Goal: Answer question/provide support

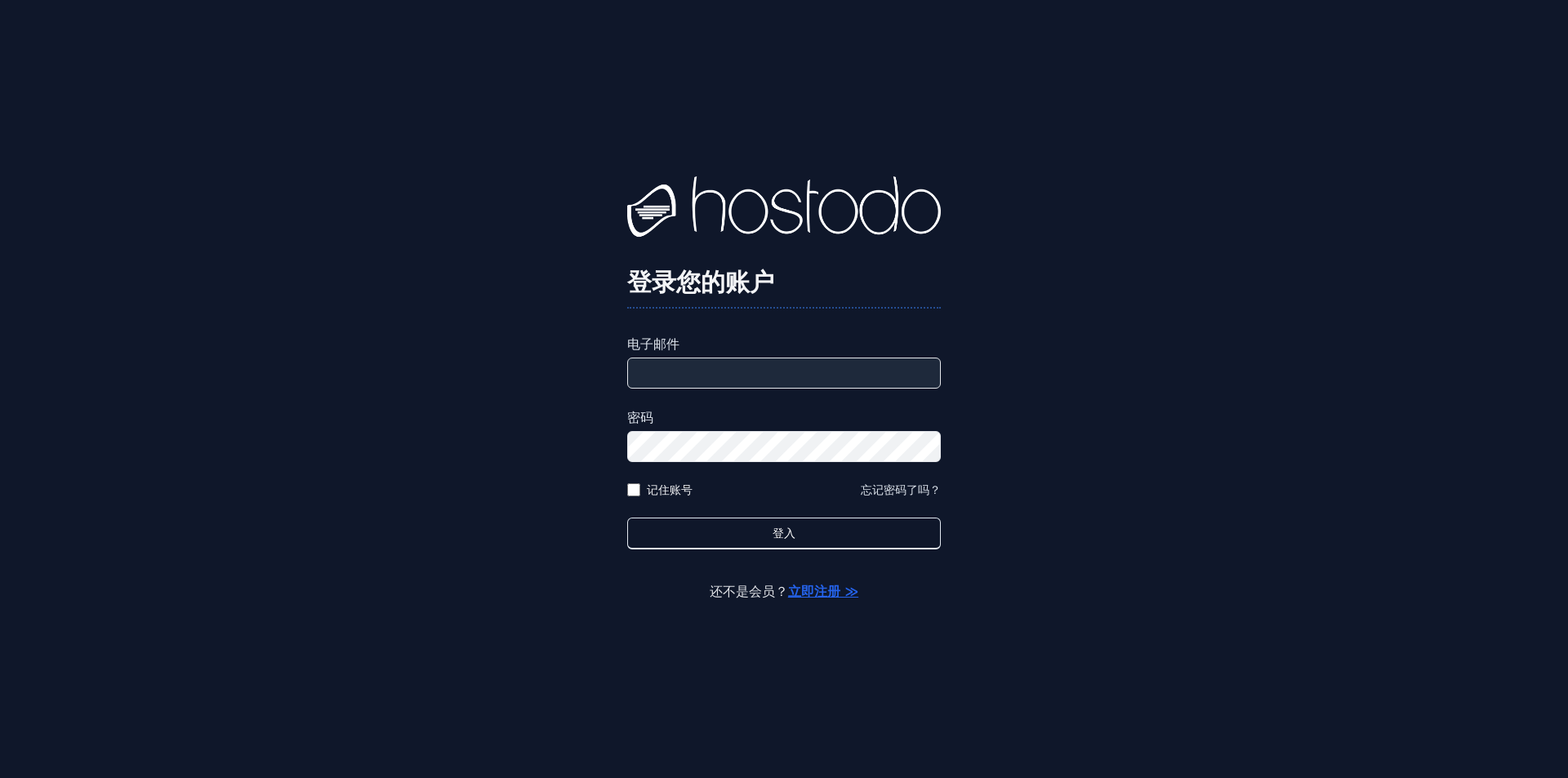
click at [701, 373] on input "电子邮件" at bounding box center [784, 372] width 314 height 31
type input "**********"
click at [763, 418] on label "密码" at bounding box center [784, 418] width 314 height 20
click at [773, 376] on input "**********" at bounding box center [784, 372] width 314 height 31
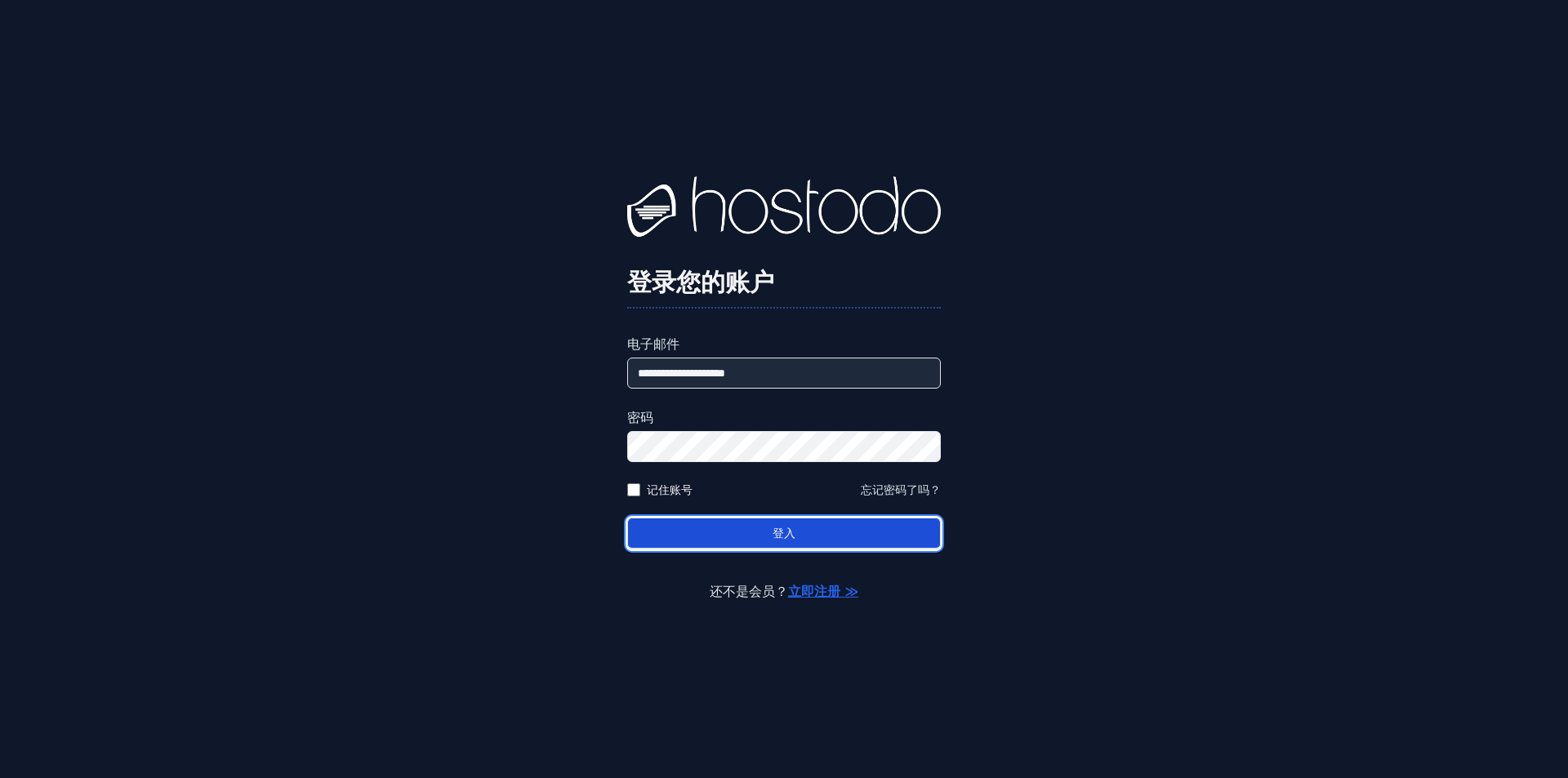
click at [676, 520] on button "登入" at bounding box center [784, 534] width 314 height 32
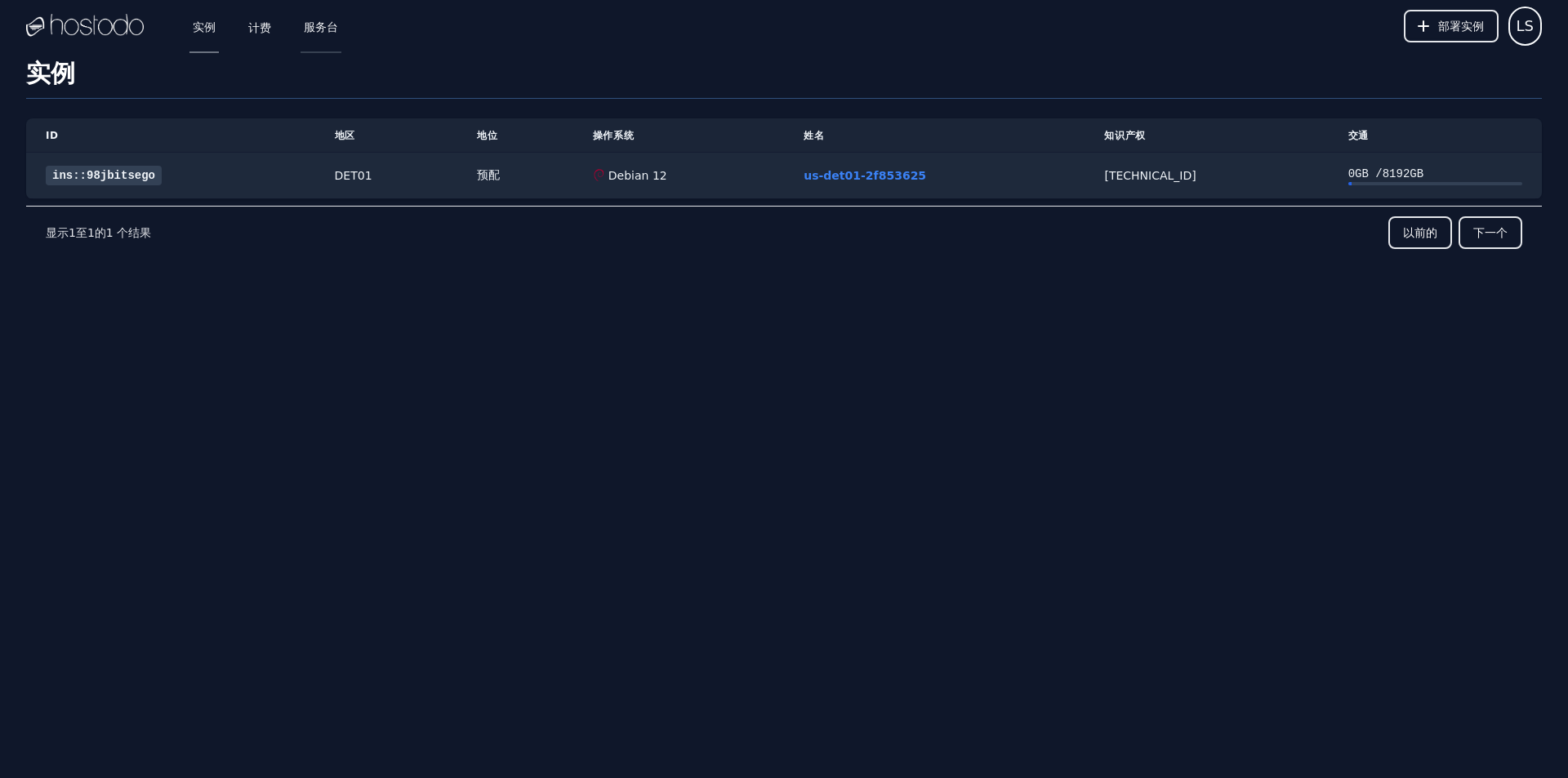
click at [322, 29] on font "服务台" at bounding box center [321, 27] width 35 height 13
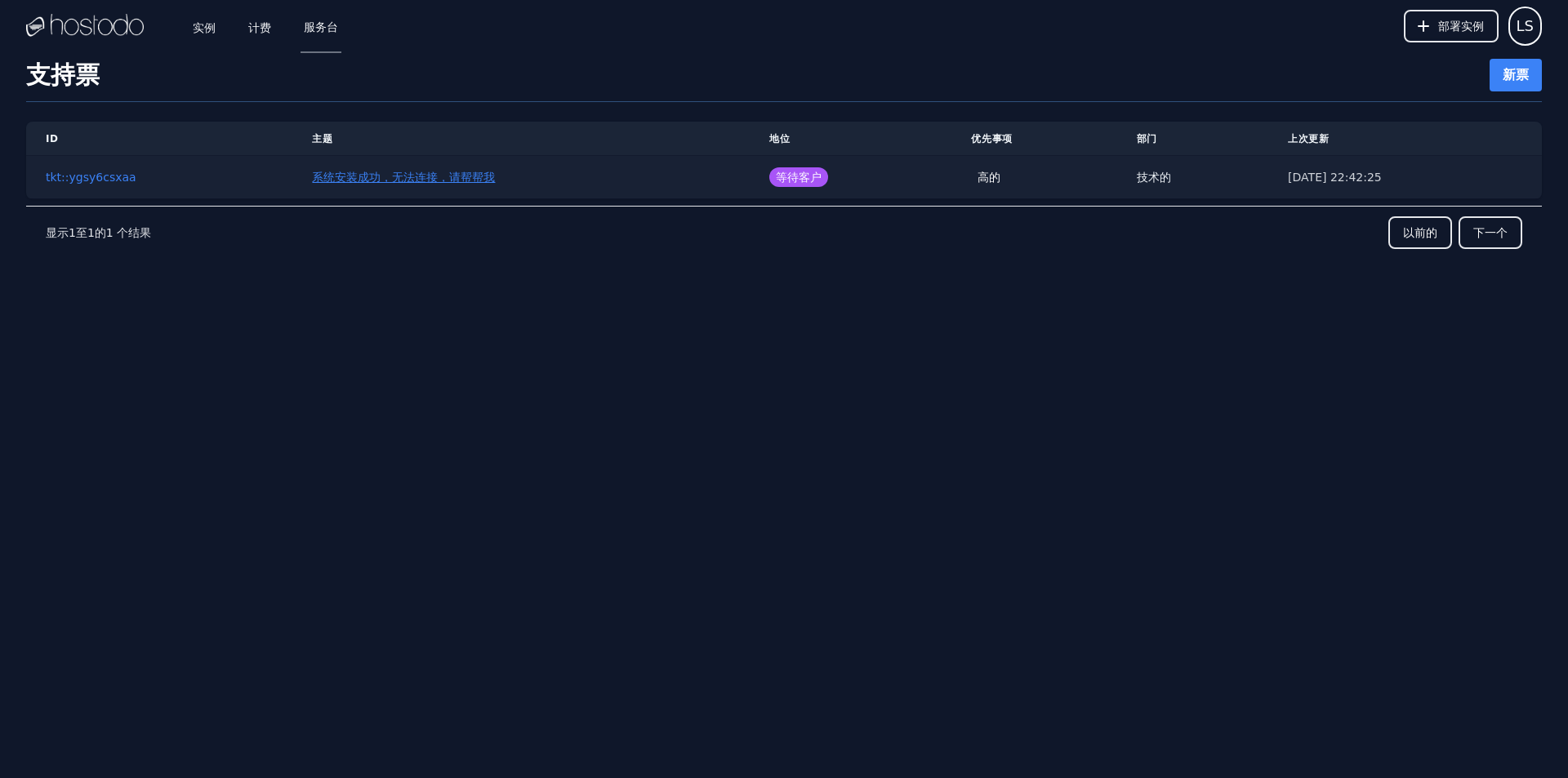
click at [373, 178] on font "系统安装成功，无法连接，请帮帮我" at bounding box center [403, 177] width 183 height 13
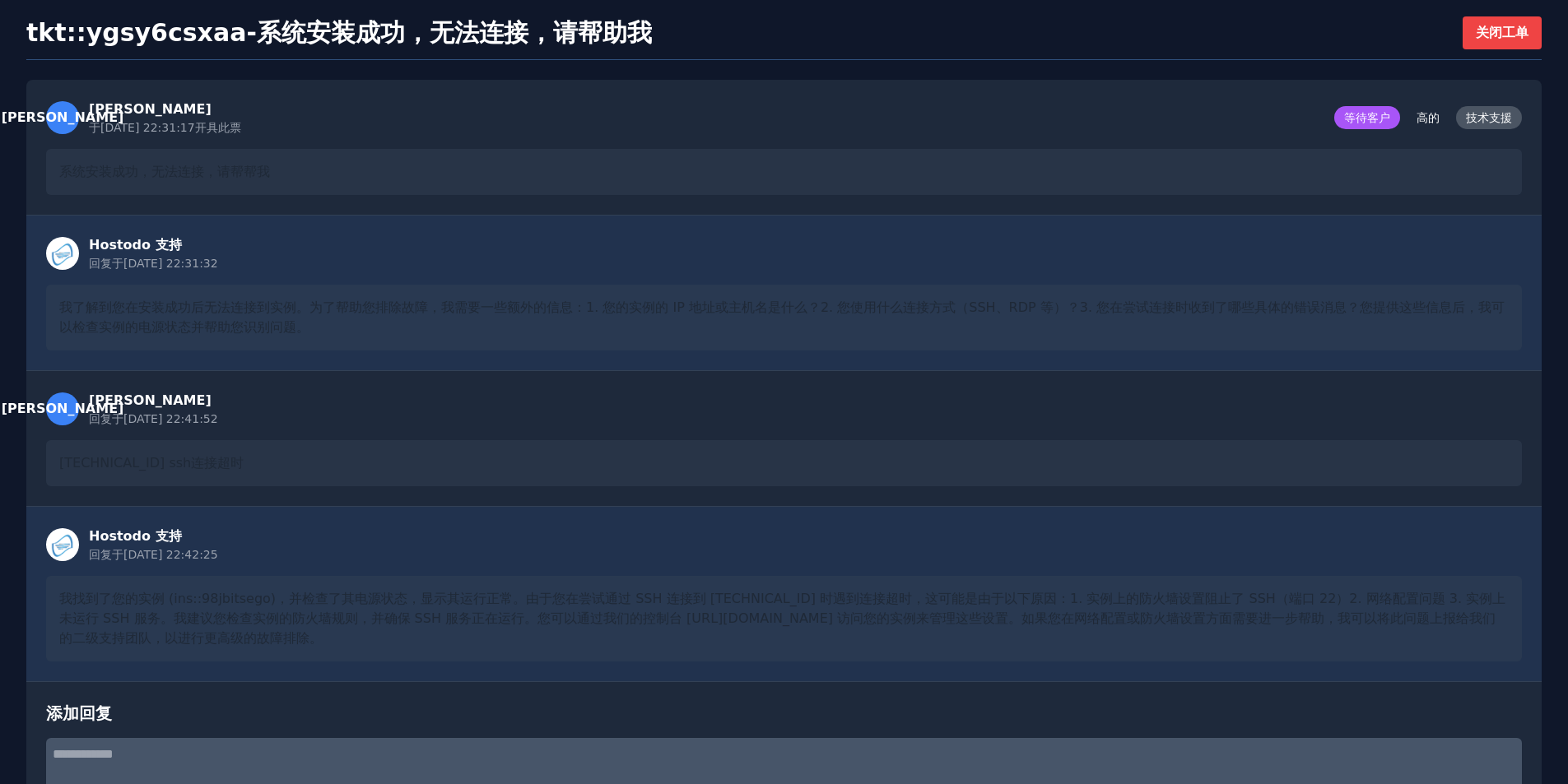
scroll to position [165, 0]
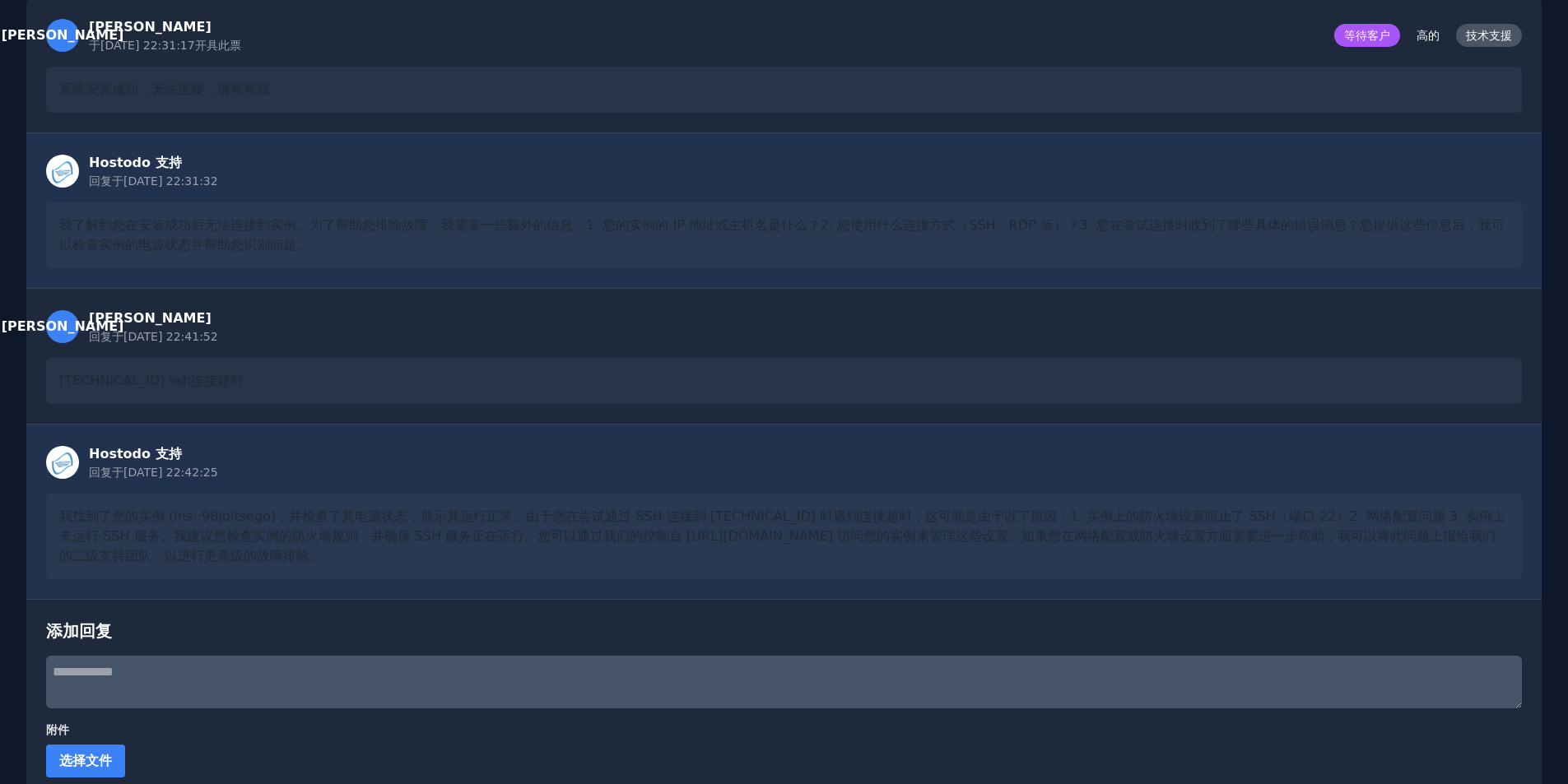
drag, startPoint x: 348, startPoint y: 586, endPoint x: 0, endPoint y: 507, distance: 357.0
click at [0, 507] on div "← 返回门票 tkt::ygsy6csxaa - 系统安装成功，无法连接，请帮助我 关闭工单 李 李索 于2025/9/23 22:31:17 开具此票 等待…" at bounding box center [784, 383] width 1568 height 965
click at [605, 416] on div "李 李索 回复于 2025/9/23 22:41:52 66.187.7.92 ssh连接超时" at bounding box center [783, 356] width 1515 height 136
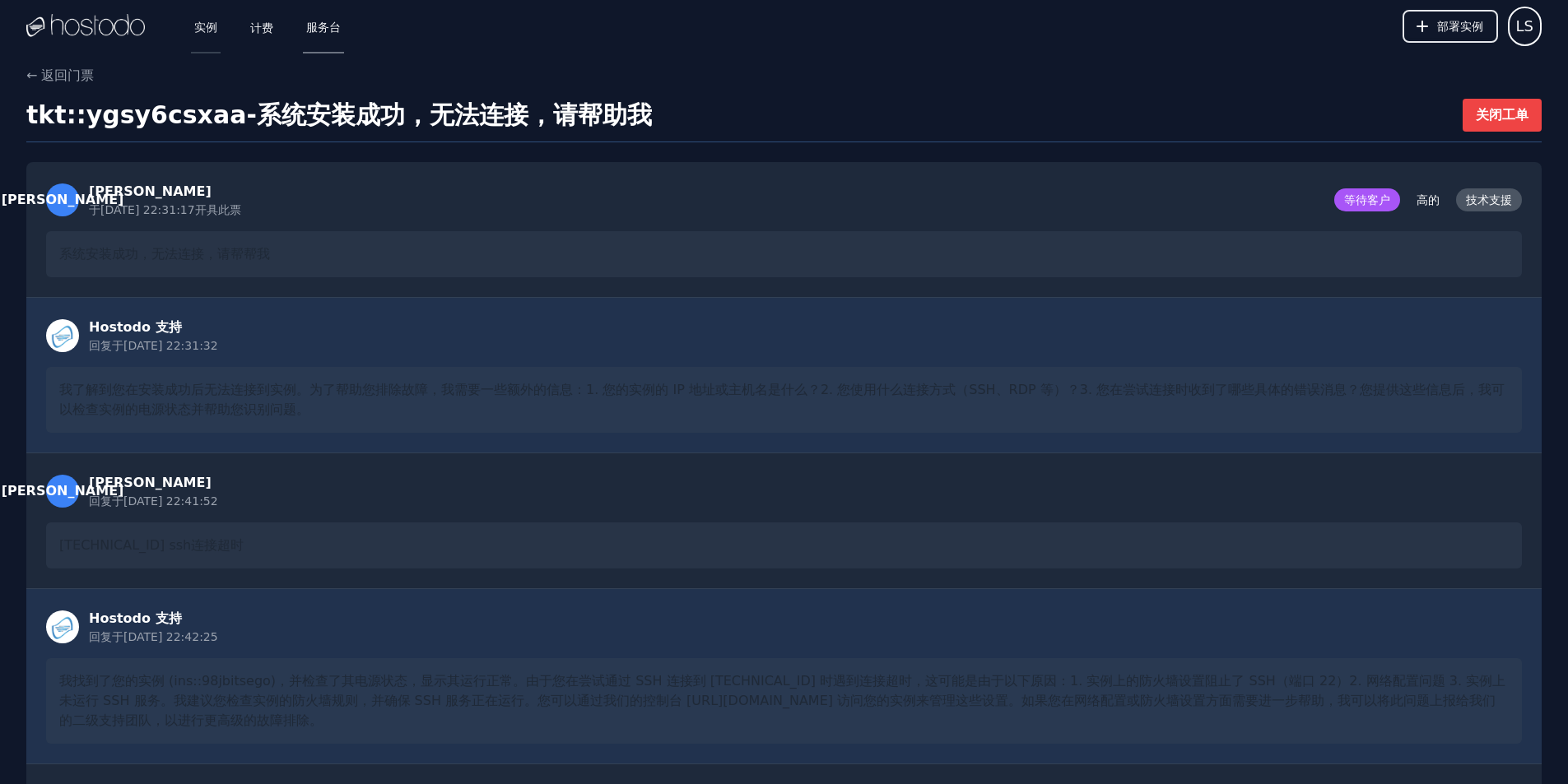
click at [204, 35] on link "实例" at bounding box center [206, 26] width 30 height 54
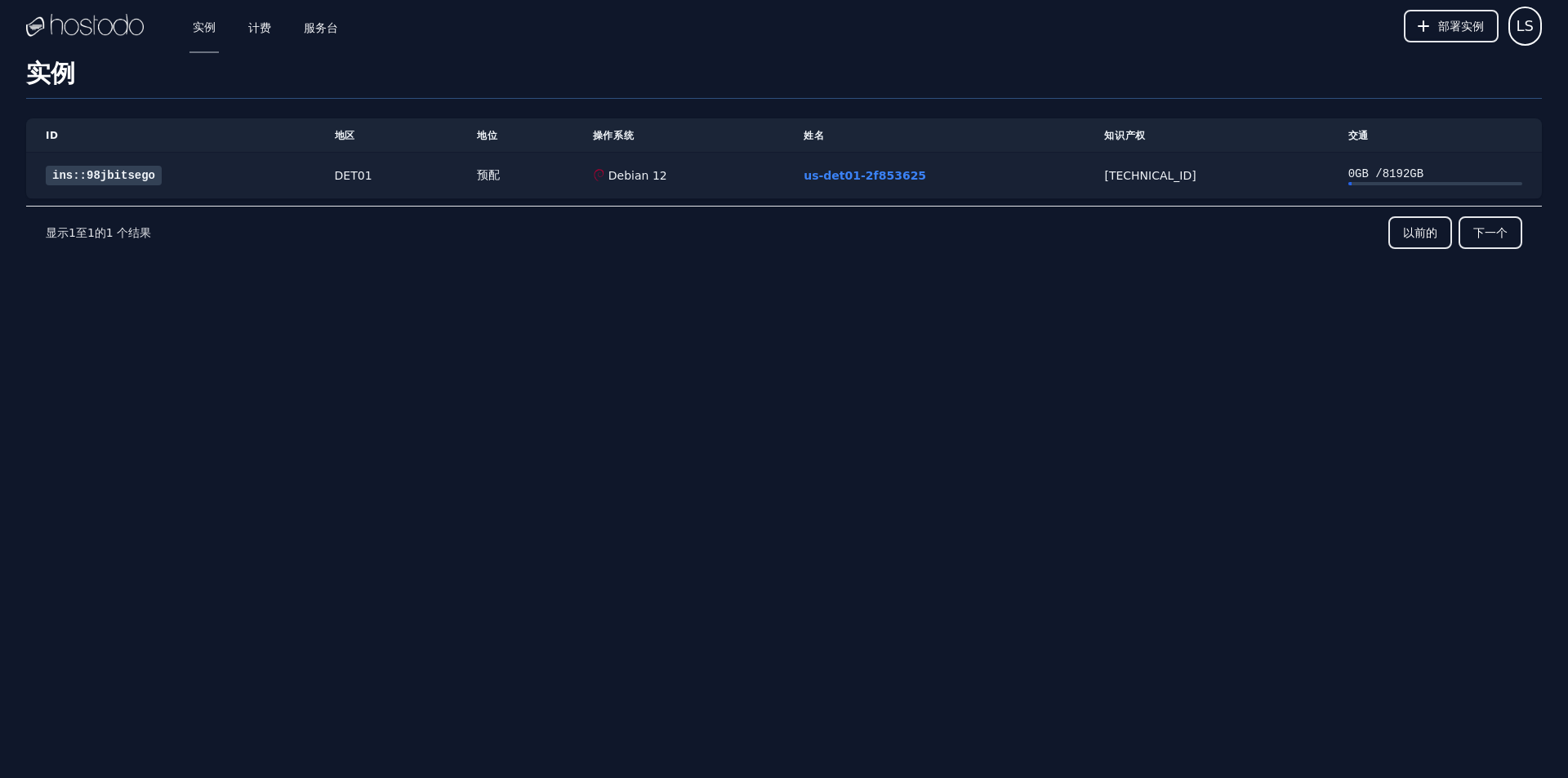
click at [113, 180] on font "ins::98jbitsego" at bounding box center [104, 175] width 103 height 13
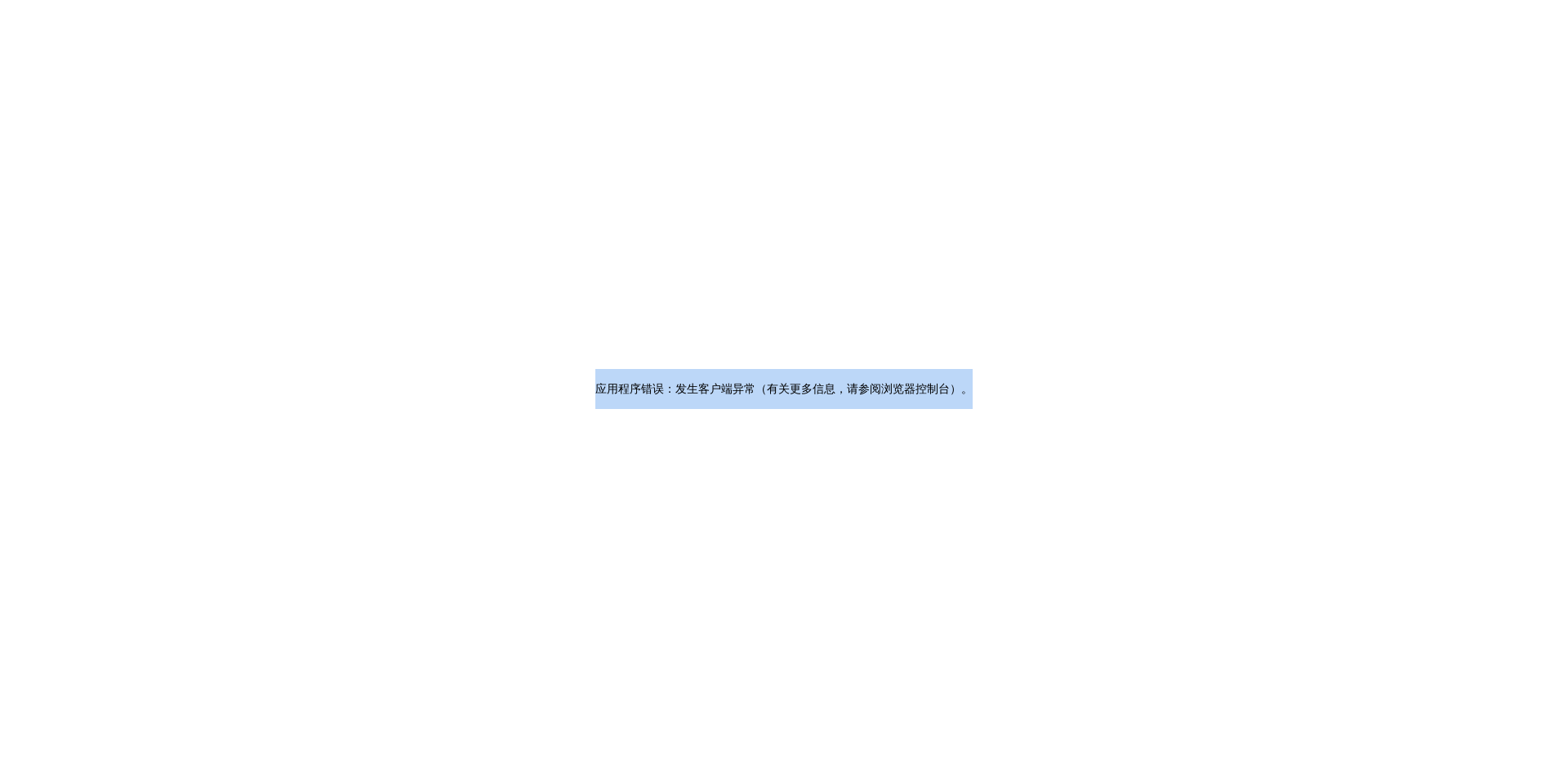
drag, startPoint x: 418, startPoint y: 371, endPoint x: 969, endPoint y: 390, distance: 551.3
click at [988, 397] on div "应用程序错误：发生客户端异常（有关更多信息，请参阅浏览器控制台） 。" at bounding box center [784, 389] width 1568 height 778
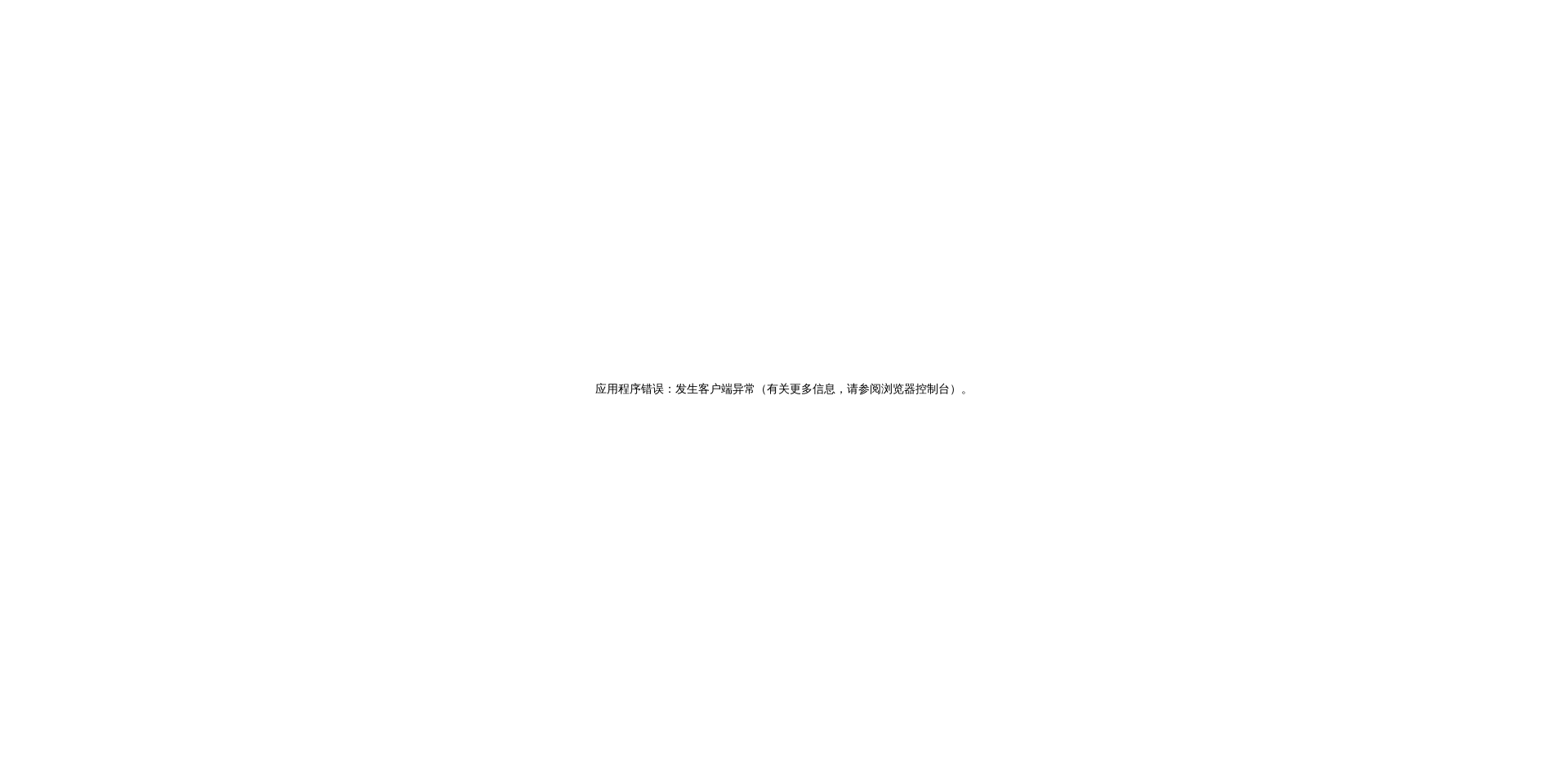
click at [457, 214] on div "应用程序错误：发生客户端异常（有关更多信息，请参阅浏览器控制台） 。" at bounding box center [784, 389] width 1568 height 778
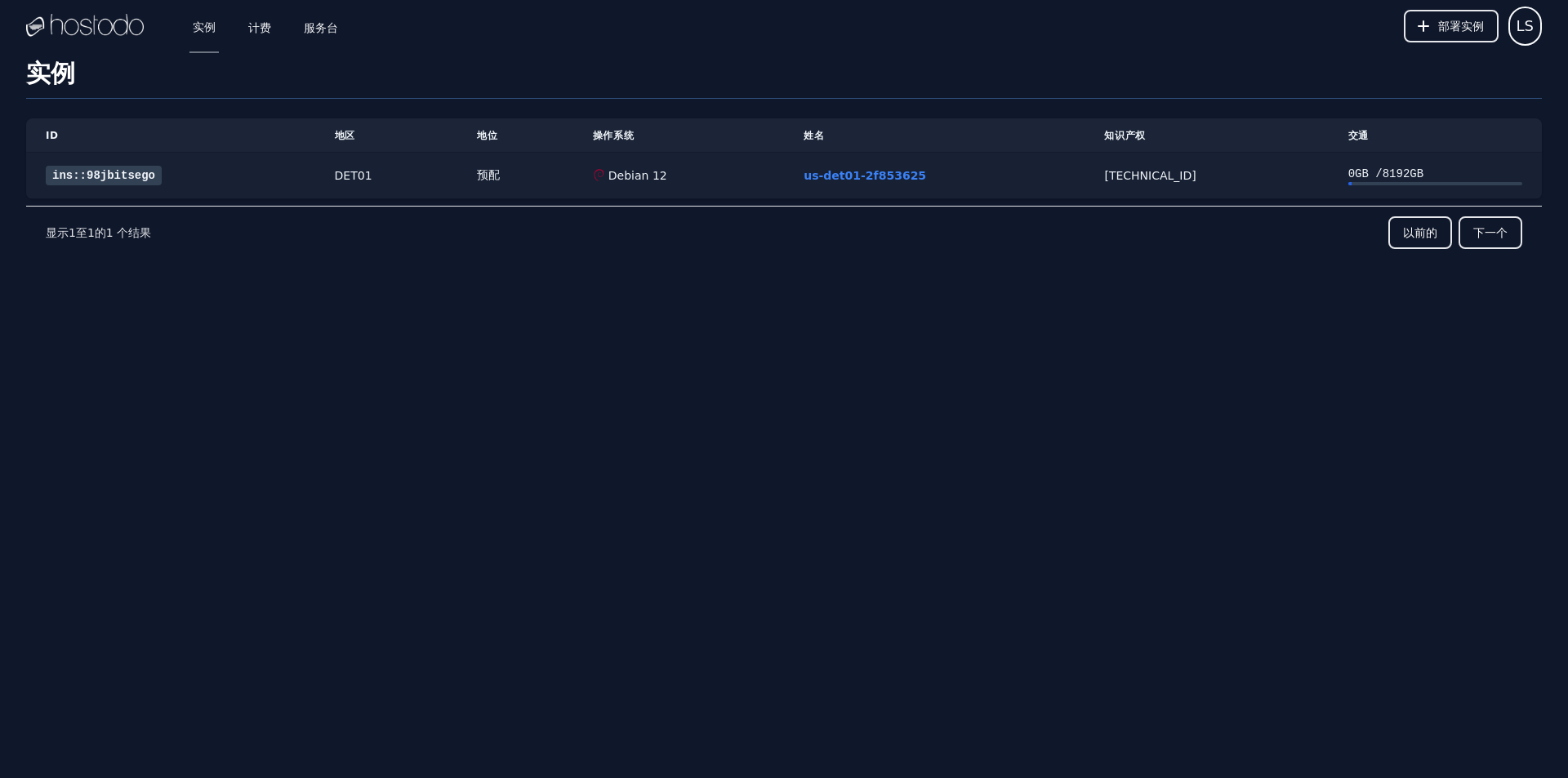
click at [122, 179] on font "ins::98jbitsego" at bounding box center [104, 175] width 103 height 13
